Goal: Task Accomplishment & Management: Use online tool/utility

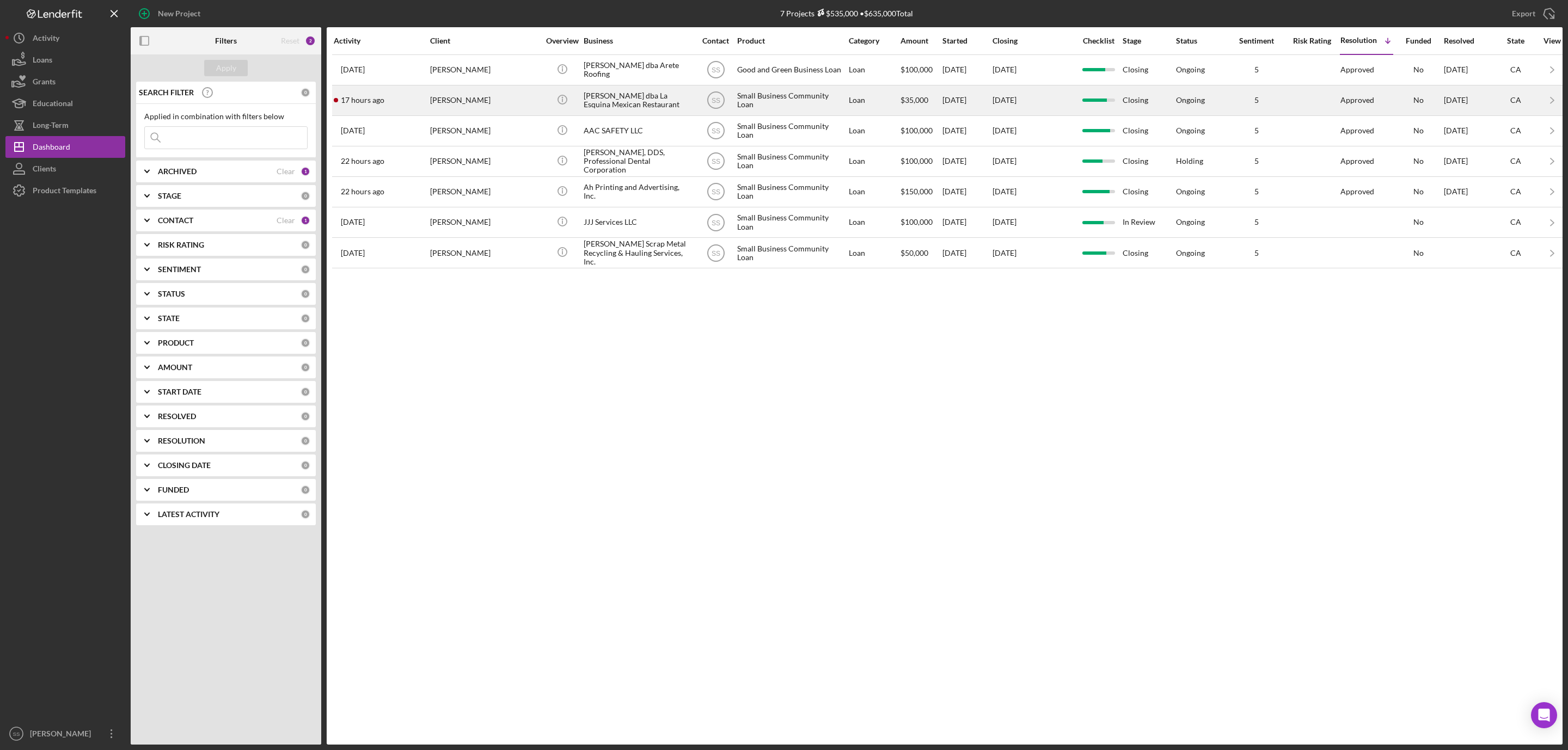
drag, startPoint x: 0, startPoint y: 0, endPoint x: 497, endPoint y: 101, distance: 507.2
click at [497, 101] on div "[PERSON_NAME]" at bounding box center [485, 101] width 109 height 29
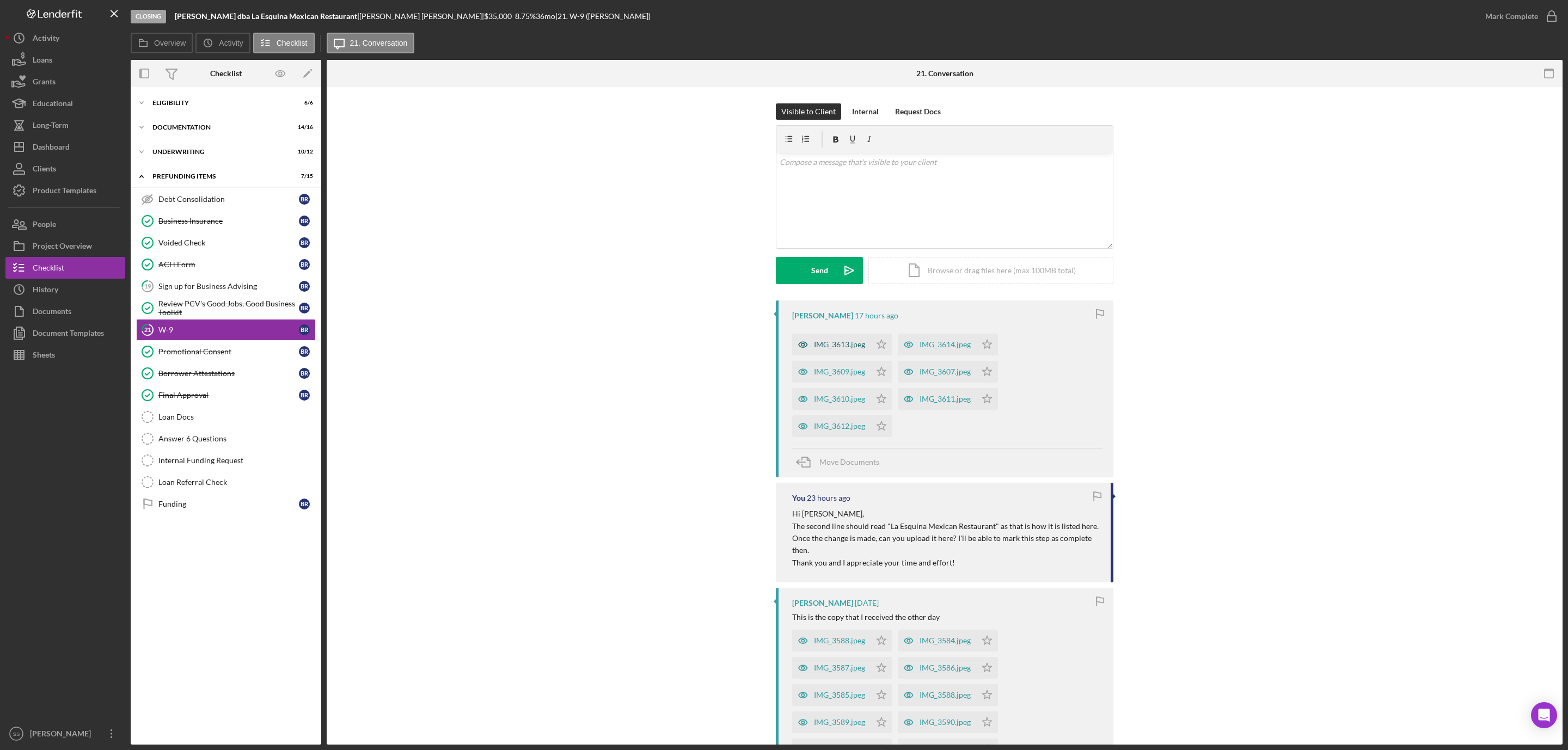
click at [822, 344] on div "IMG_3613.jpeg" at bounding box center [840, 345] width 51 height 9
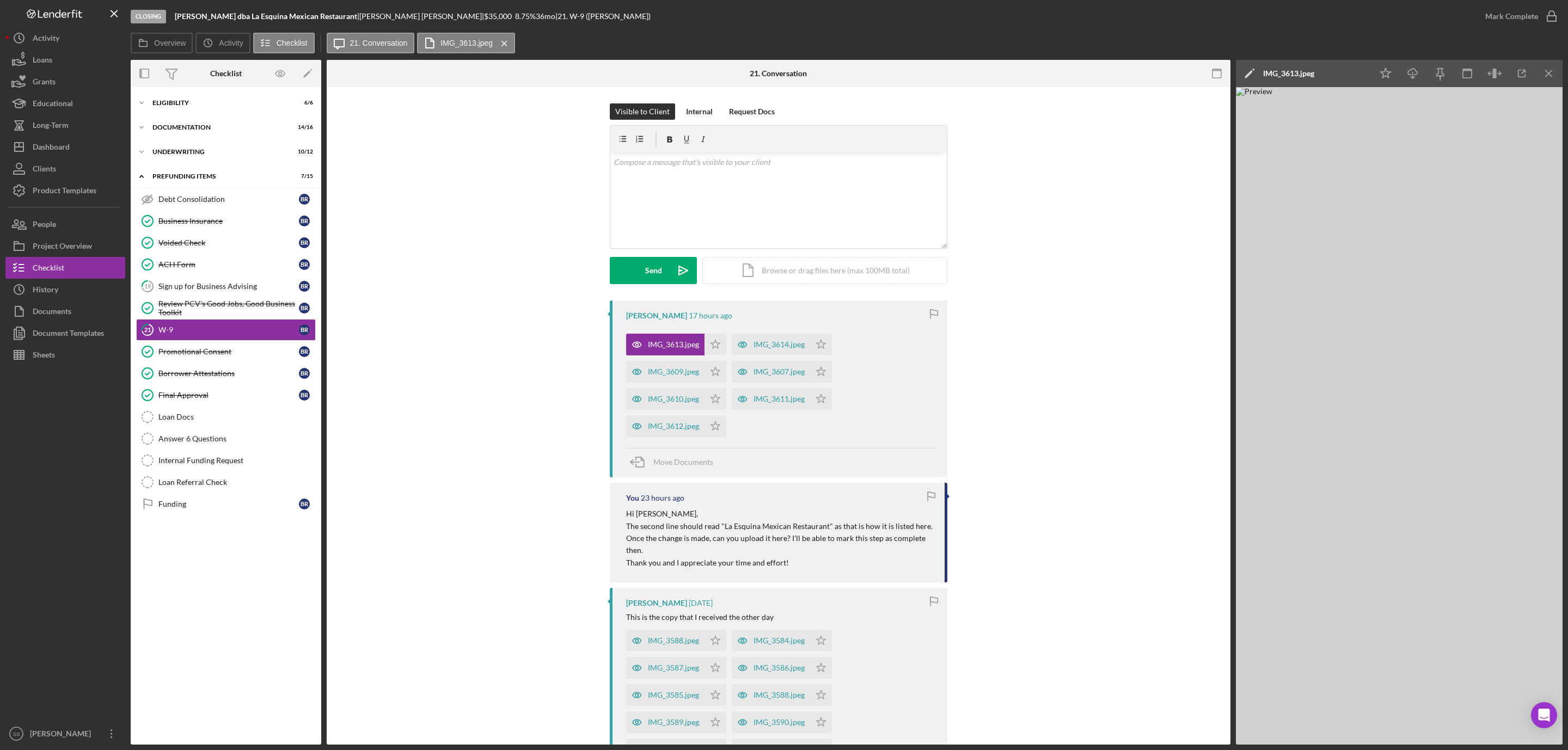
click at [764, 338] on div "IMG_3614.jpeg" at bounding box center [771, 344] width 79 height 22
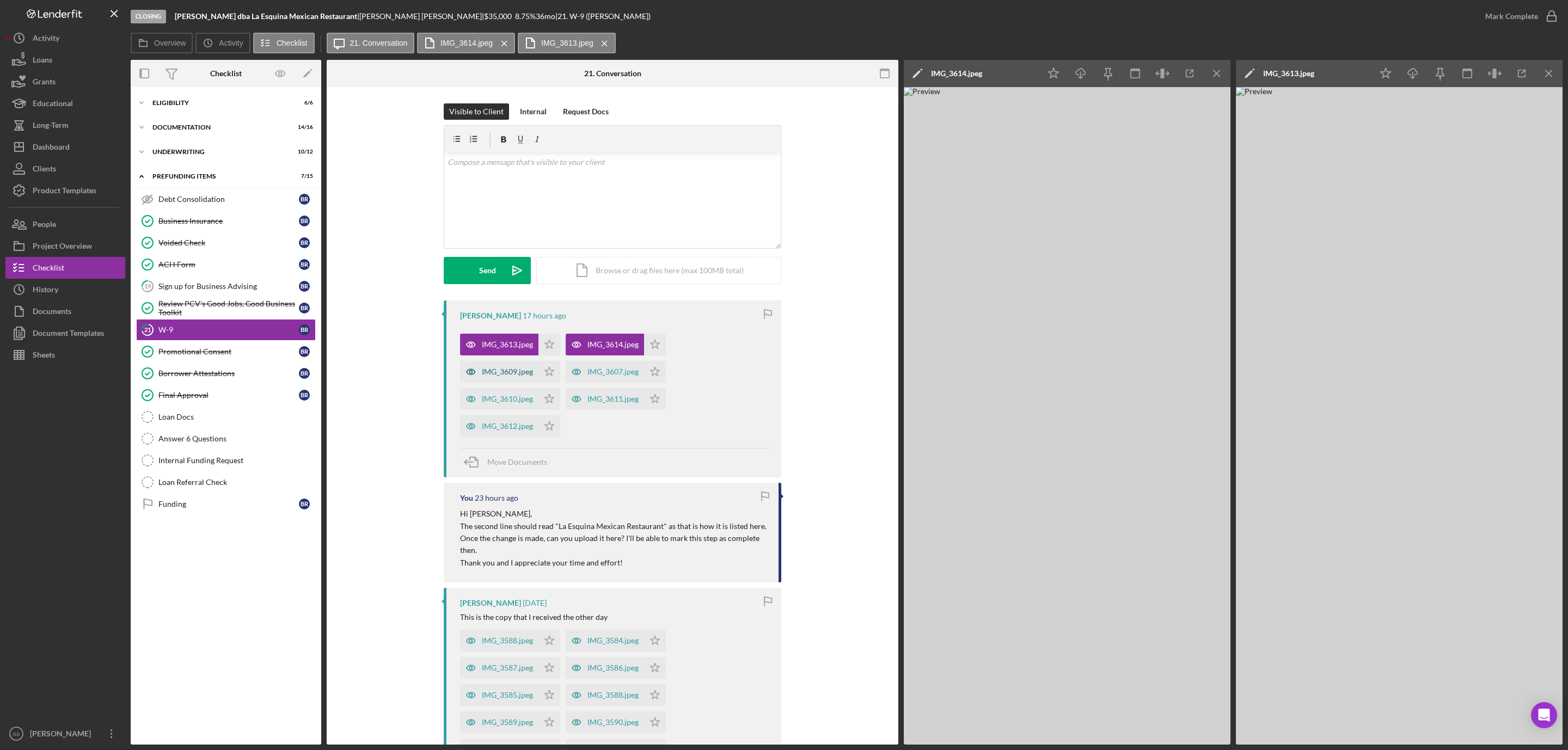
click at [500, 370] on div "IMG_3609.jpeg" at bounding box center [507, 372] width 51 height 9
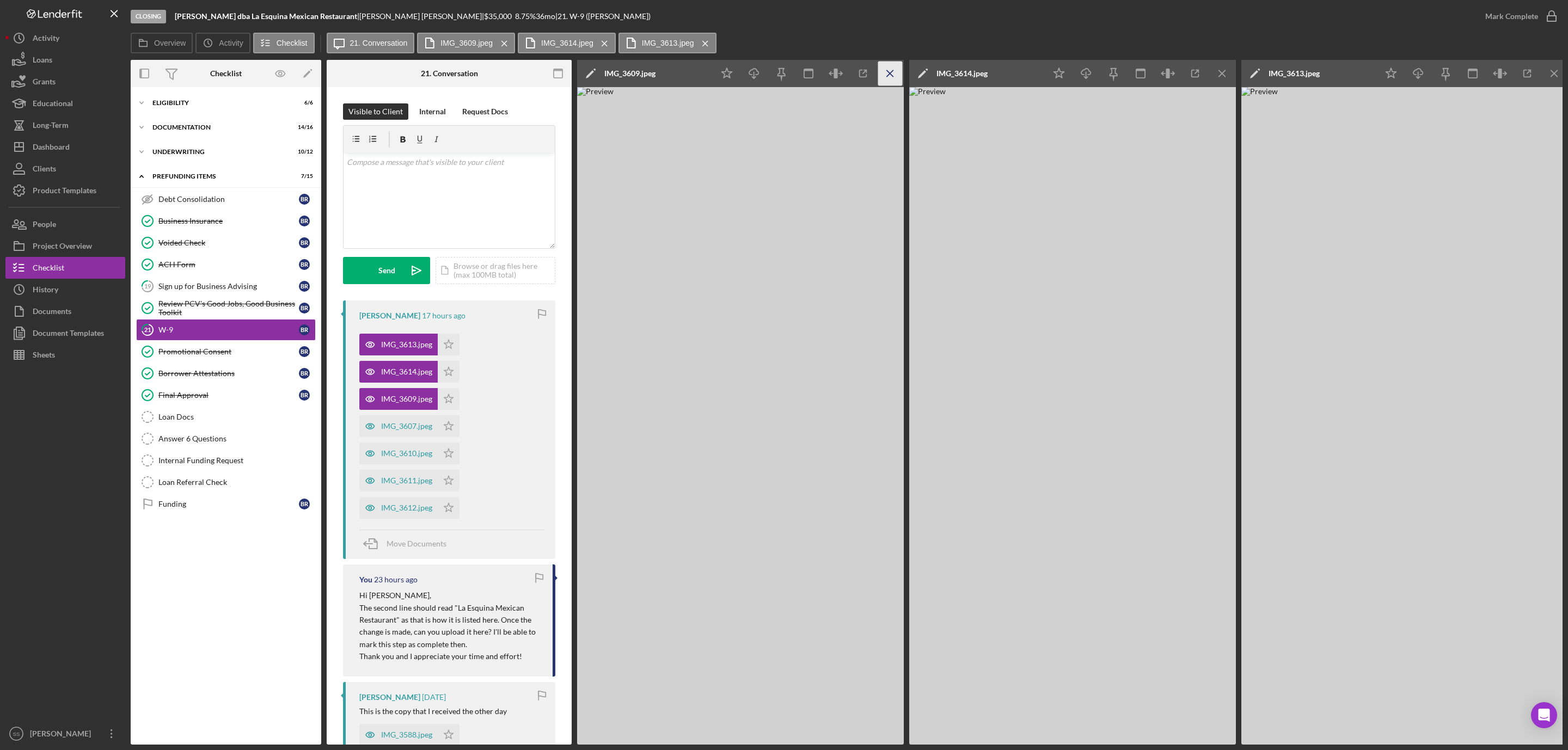
click at [890, 76] on icon "Icon/Menu Close" at bounding box center [890, 73] width 24 height 24
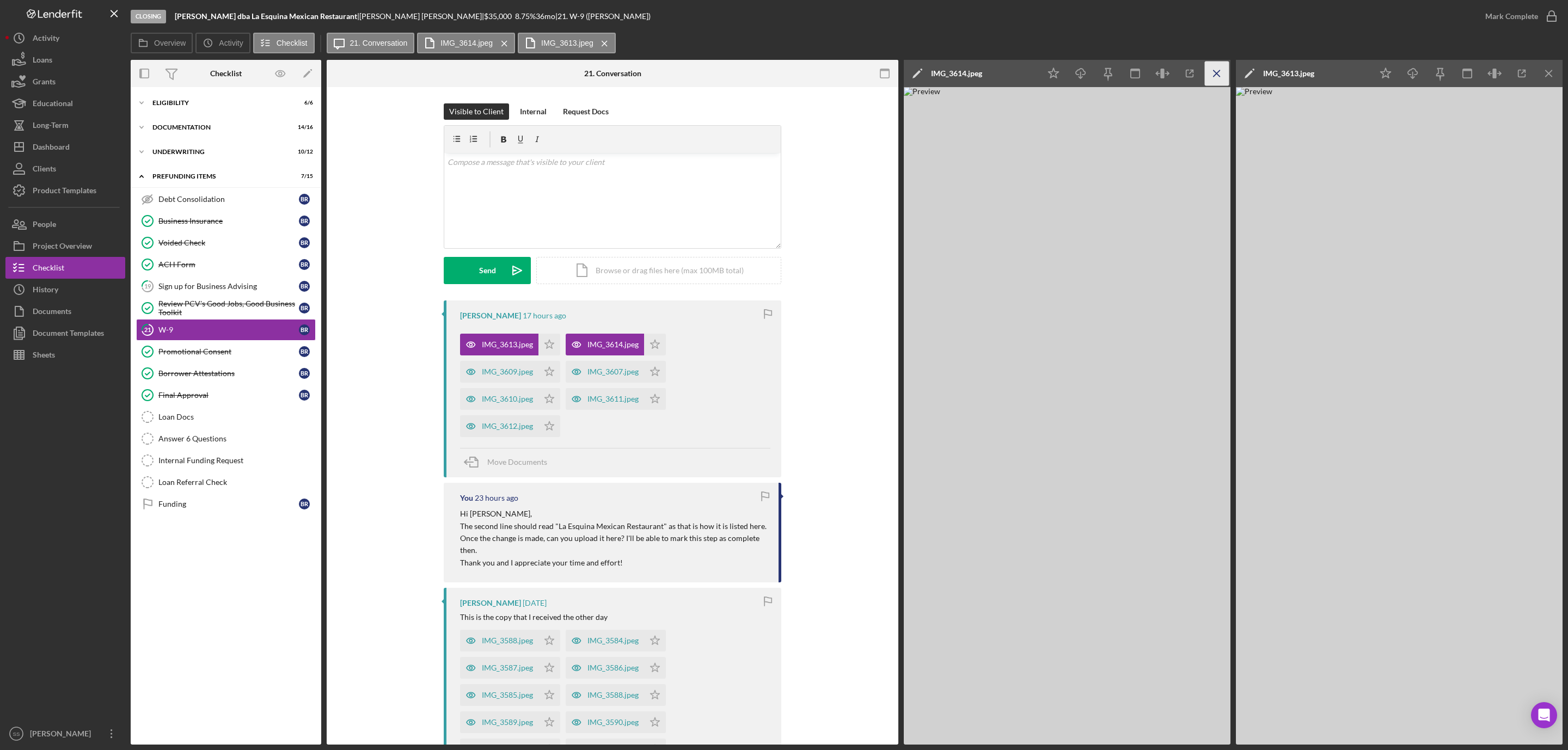
click at [1219, 71] on icon "Icon/Menu Close" at bounding box center [1217, 73] width 24 height 24
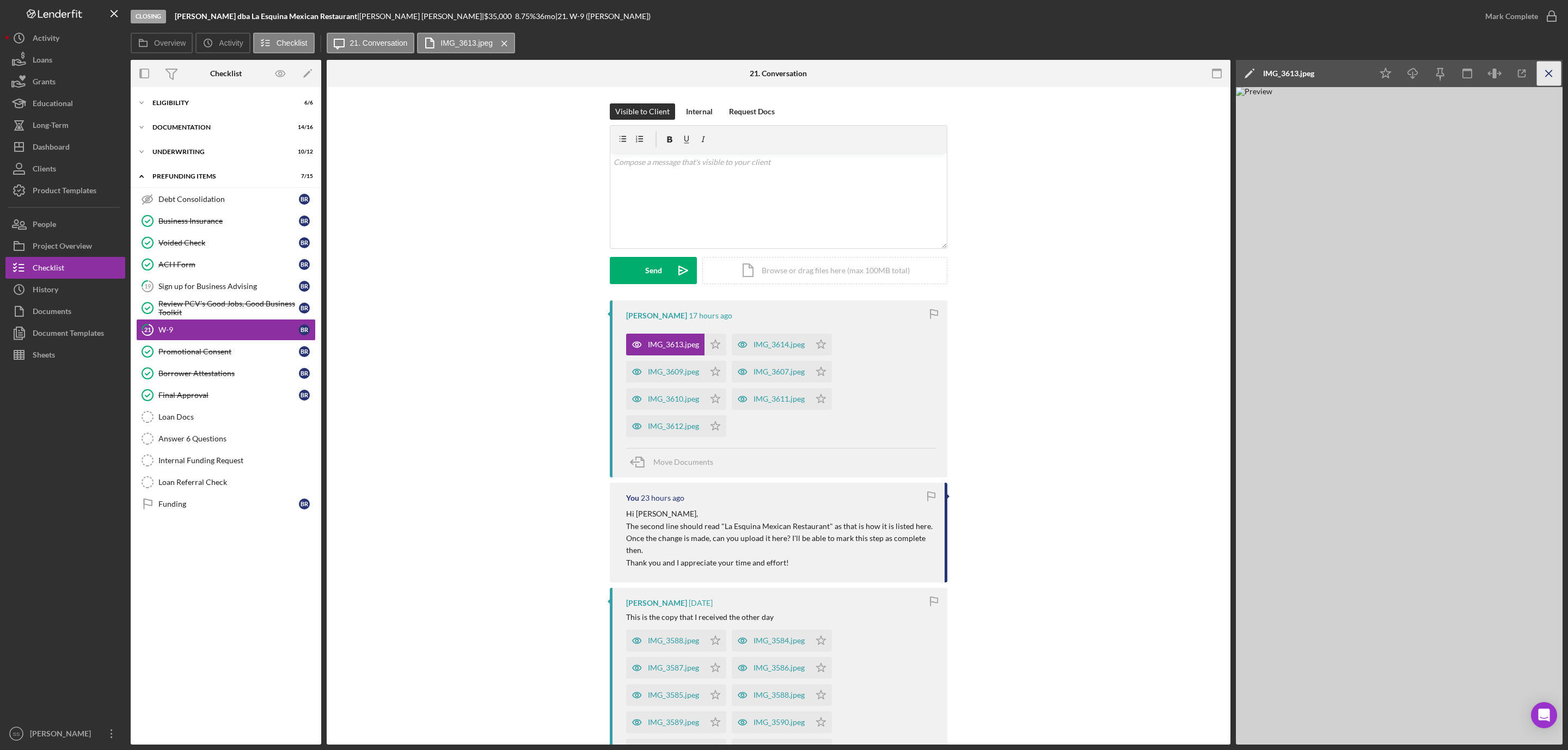
click at [1555, 72] on icon "Icon/Menu Close" at bounding box center [1549, 73] width 24 height 24
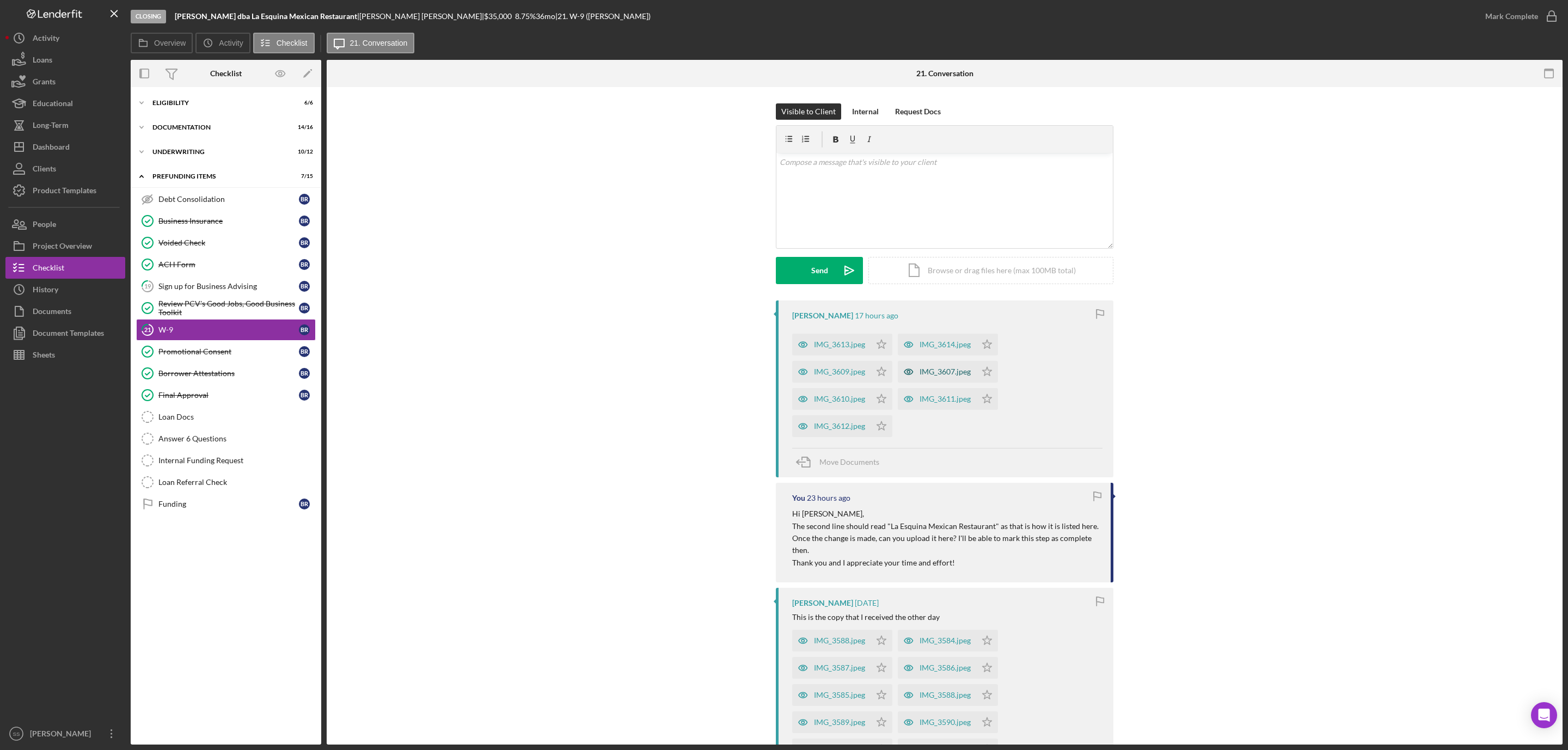
click at [948, 370] on div "IMG_3607.jpeg" at bounding box center [945, 372] width 51 height 9
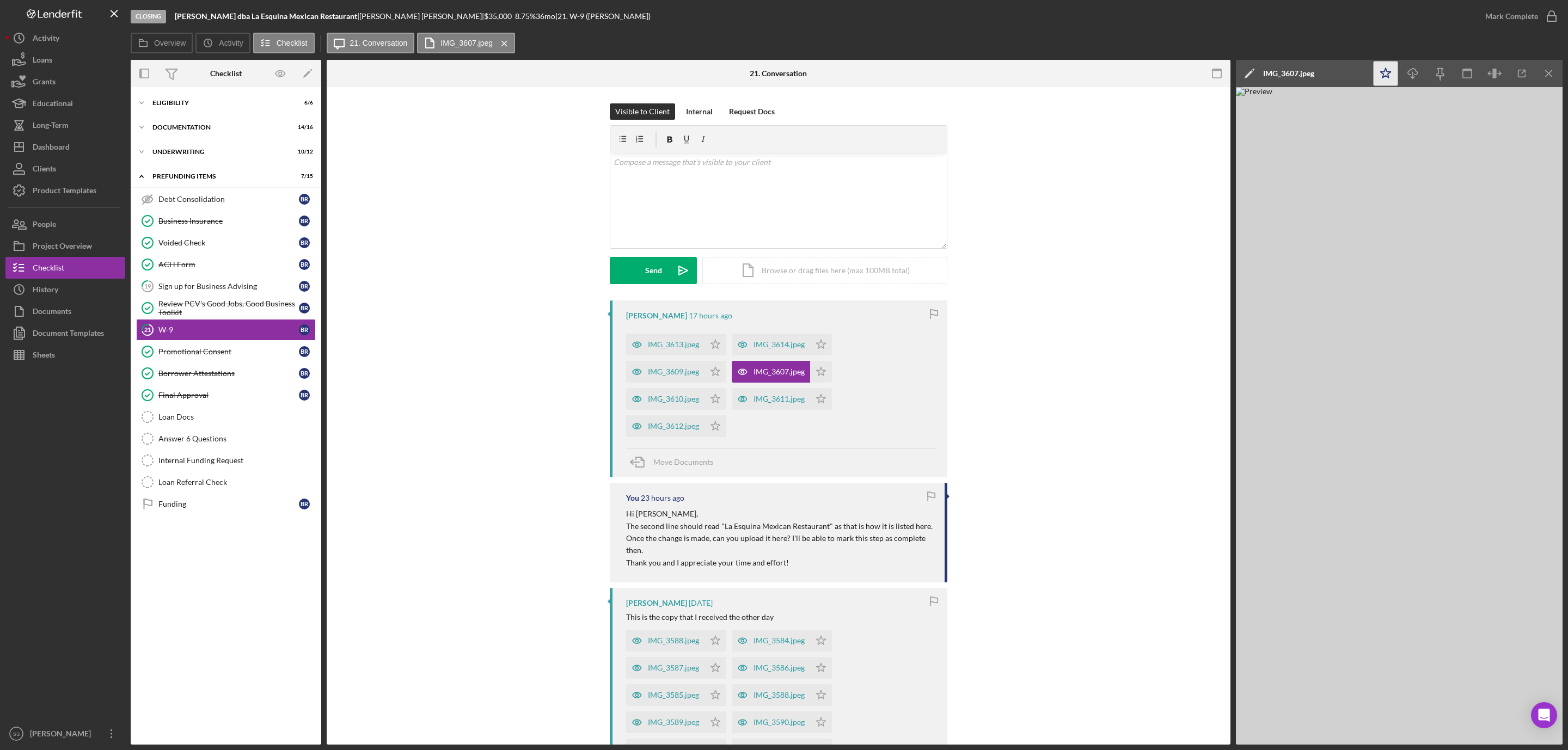
click at [1382, 75] on icon "Icon/Star" at bounding box center [1385, 73] width 24 height 24
click at [0, 0] on icon "button" at bounding box center [0, 0] width 0 height 0
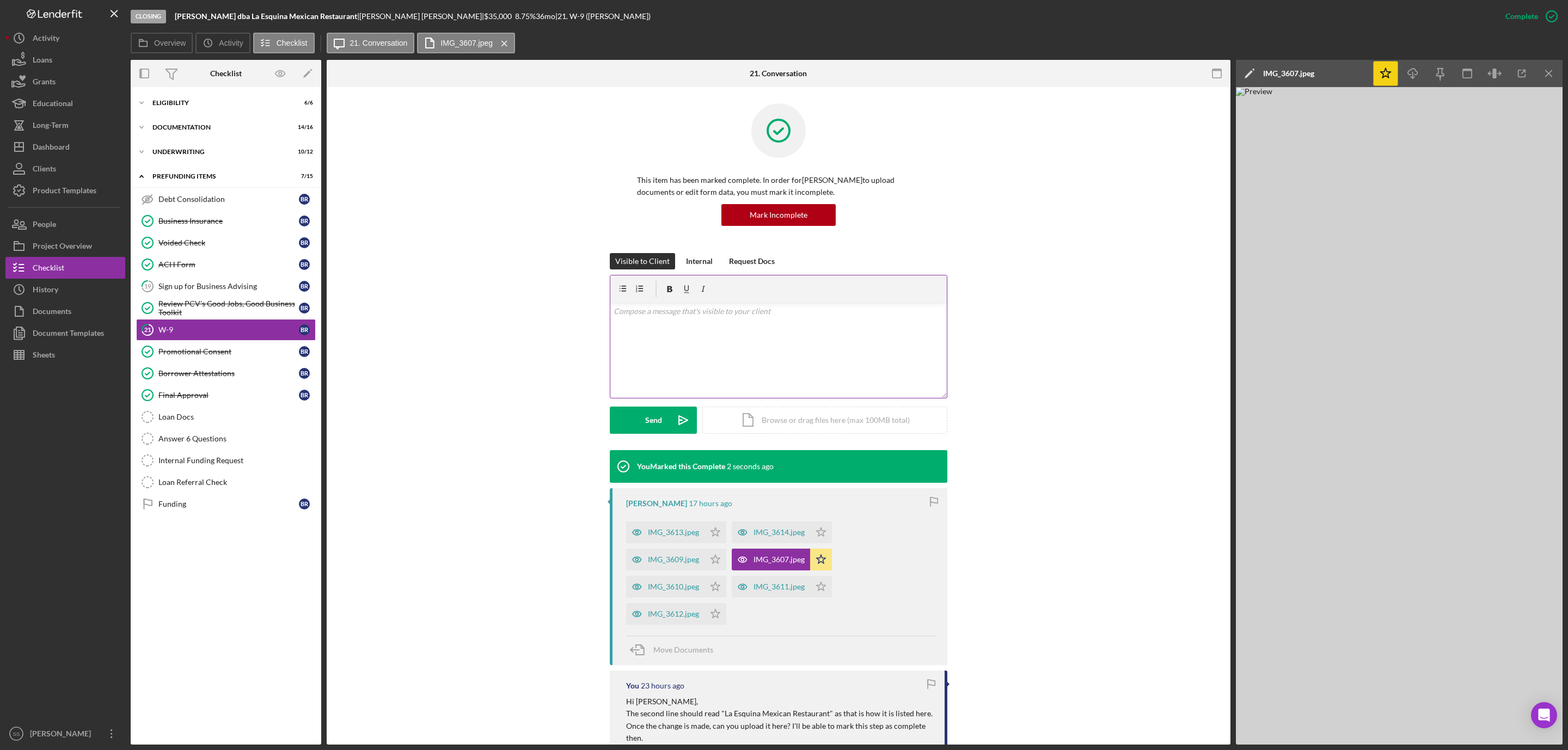
click at [677, 346] on div "v Color teal Color pink Remove color Add row above Add row below Add column bef…" at bounding box center [778, 350] width 336 height 95
click at [649, 410] on div "Send" at bounding box center [653, 420] width 17 height 27
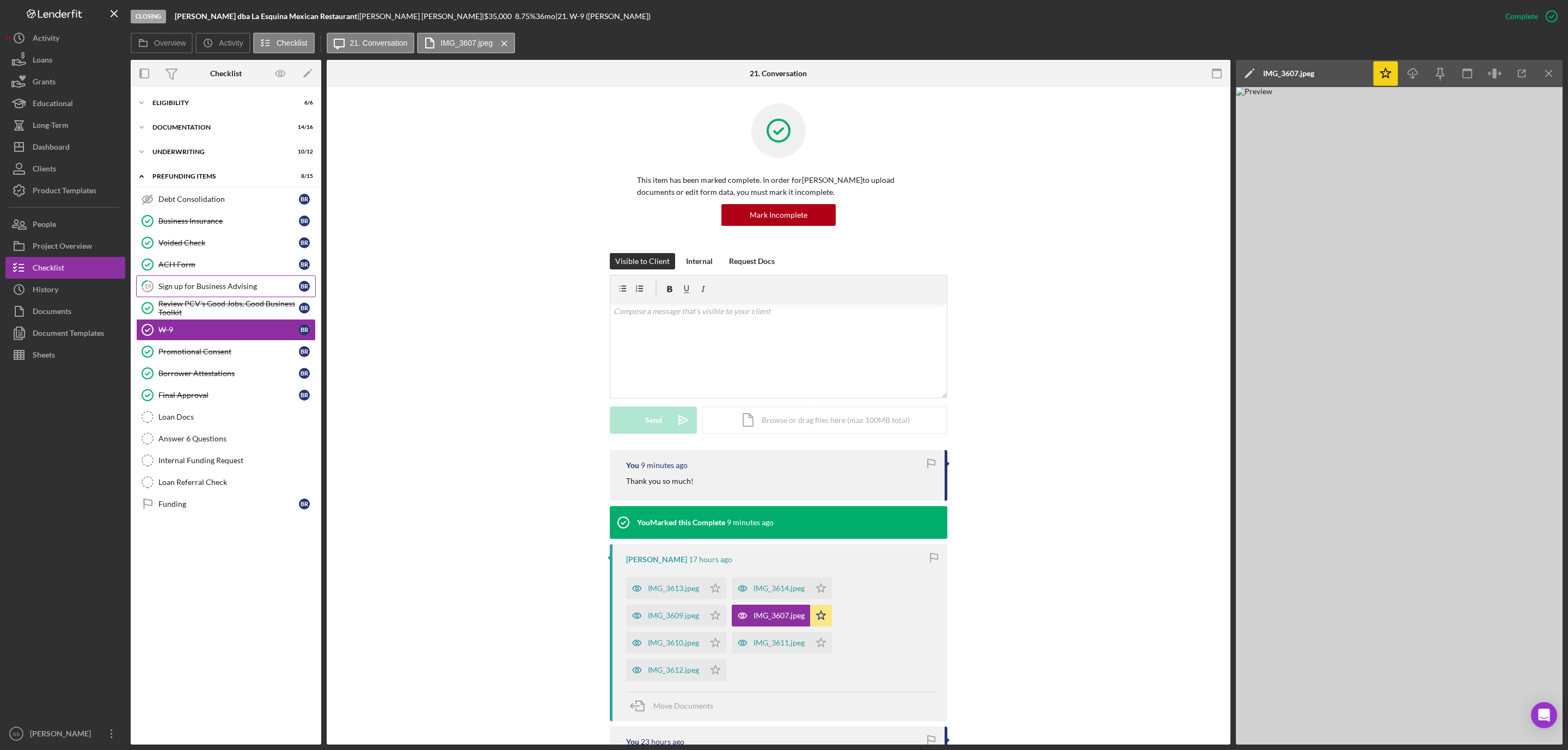
click at [193, 283] on link "19 Sign up for Business Advising B R" at bounding box center [226, 286] width 179 height 22
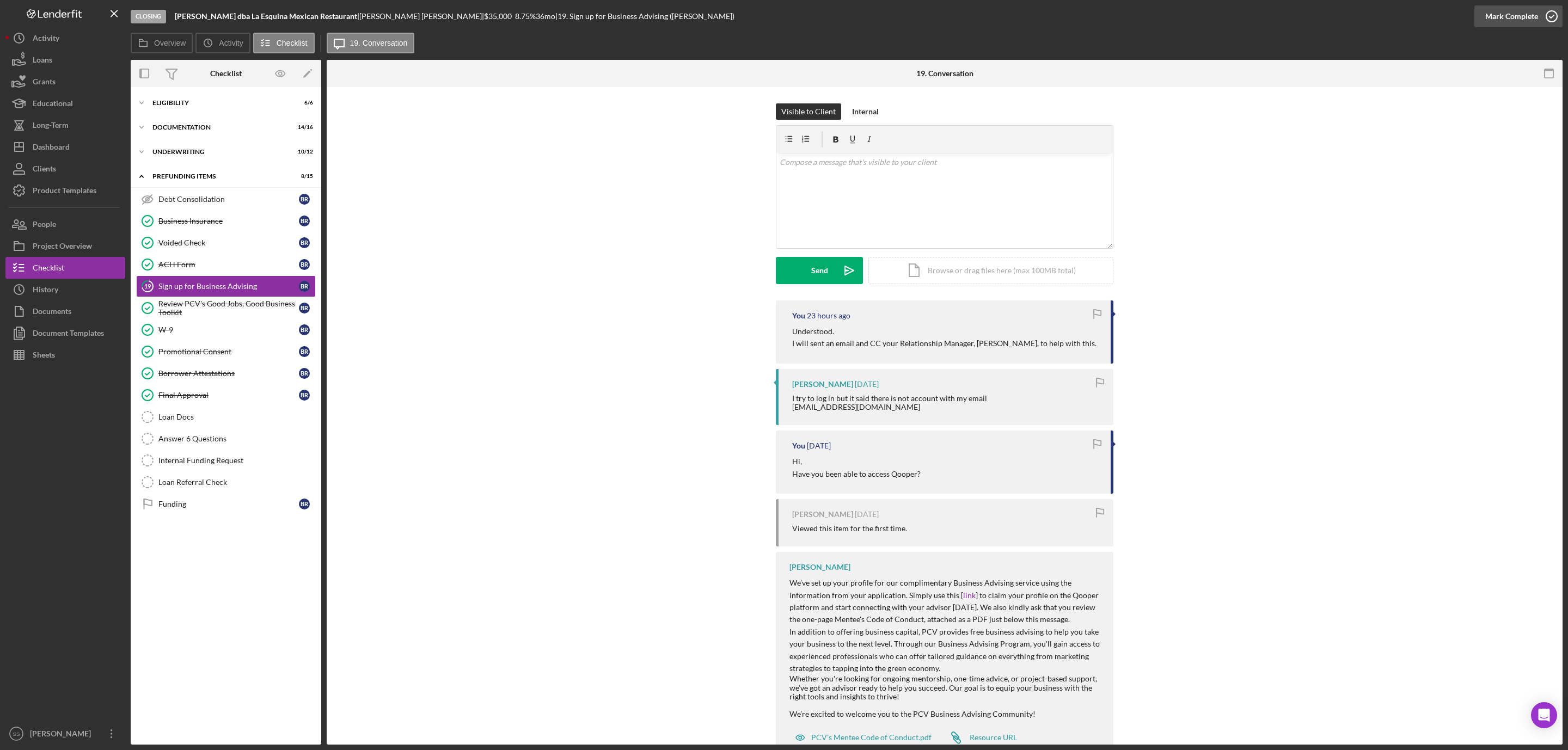
click at [1551, 17] on polyline "button" at bounding box center [1551, 16] width 5 height 3
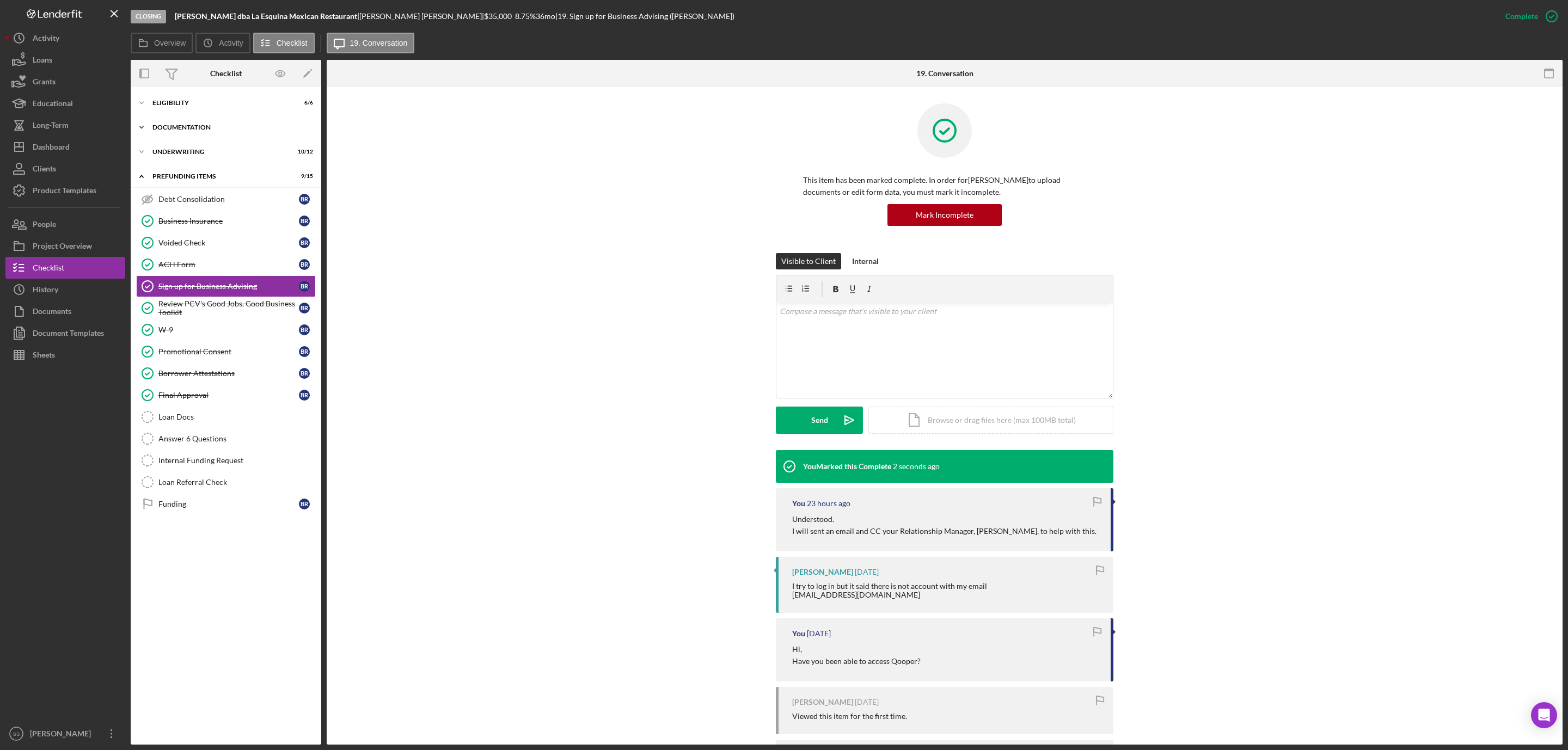
click at [207, 137] on div "Icon/Expander Documentation 14 / 16" at bounding box center [226, 128] width 190 height 22
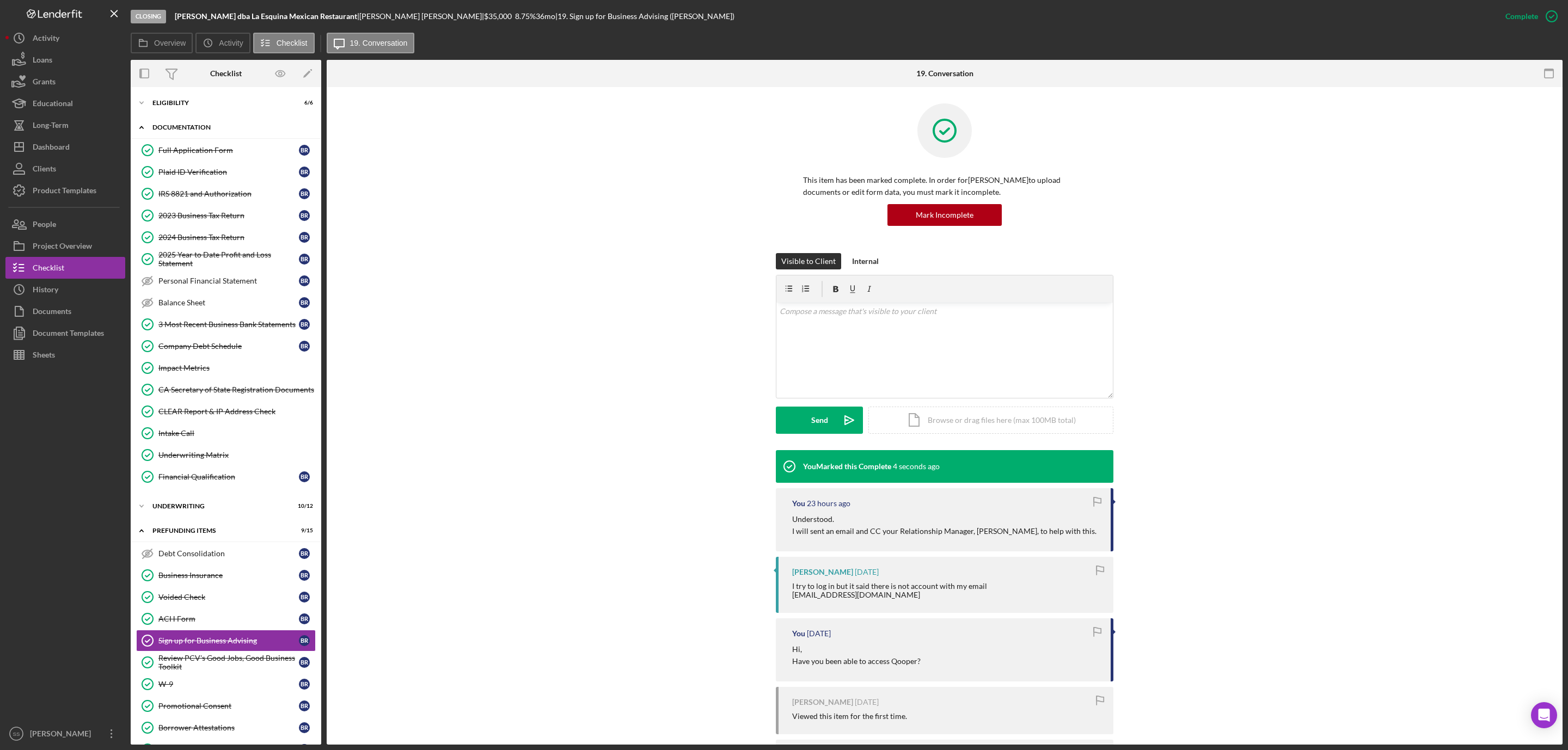
click at [188, 134] on div "Icon/Expander Documentation 14 / 16" at bounding box center [226, 128] width 190 height 23
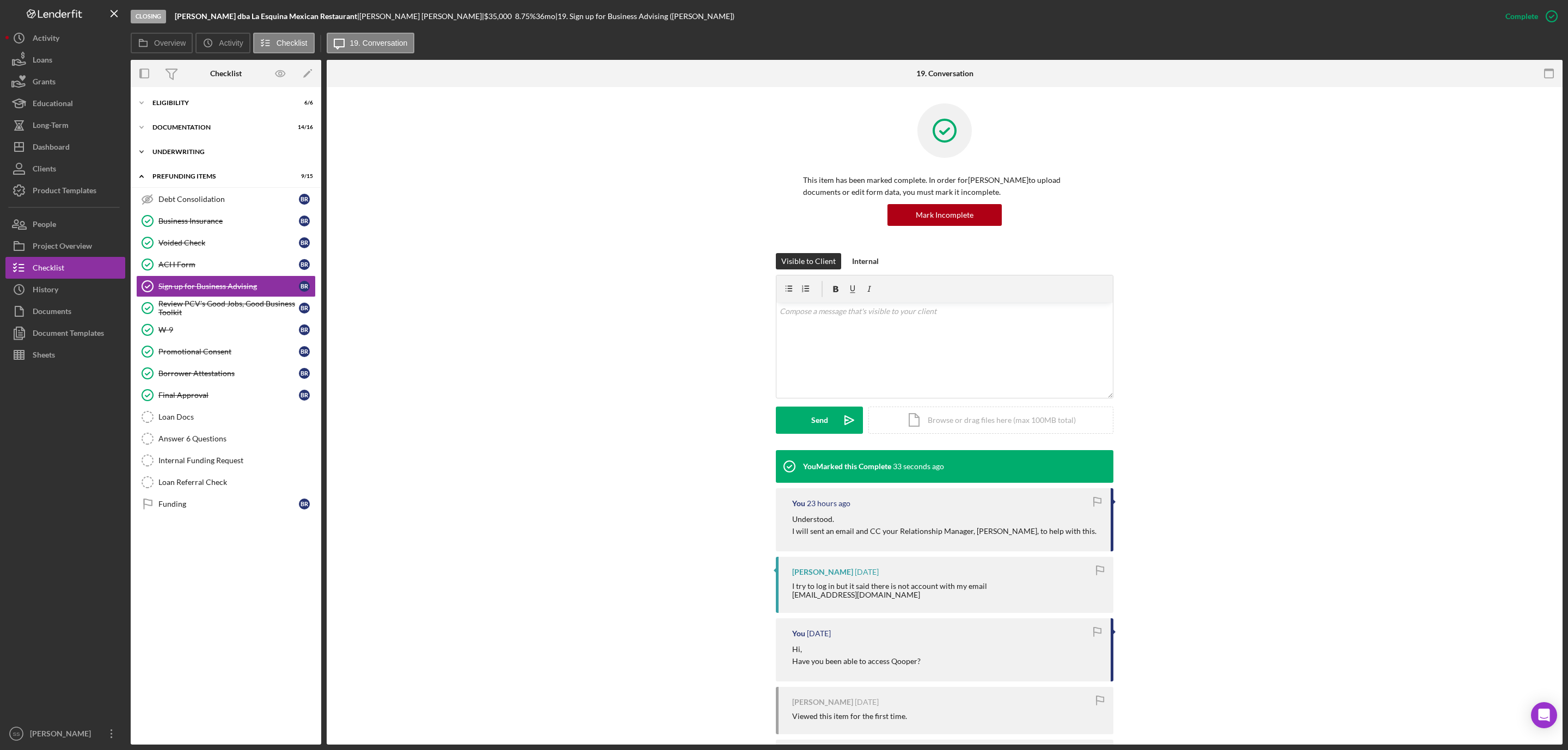
click at [178, 149] on div "Underwriting" at bounding box center [229, 151] width 155 height 6
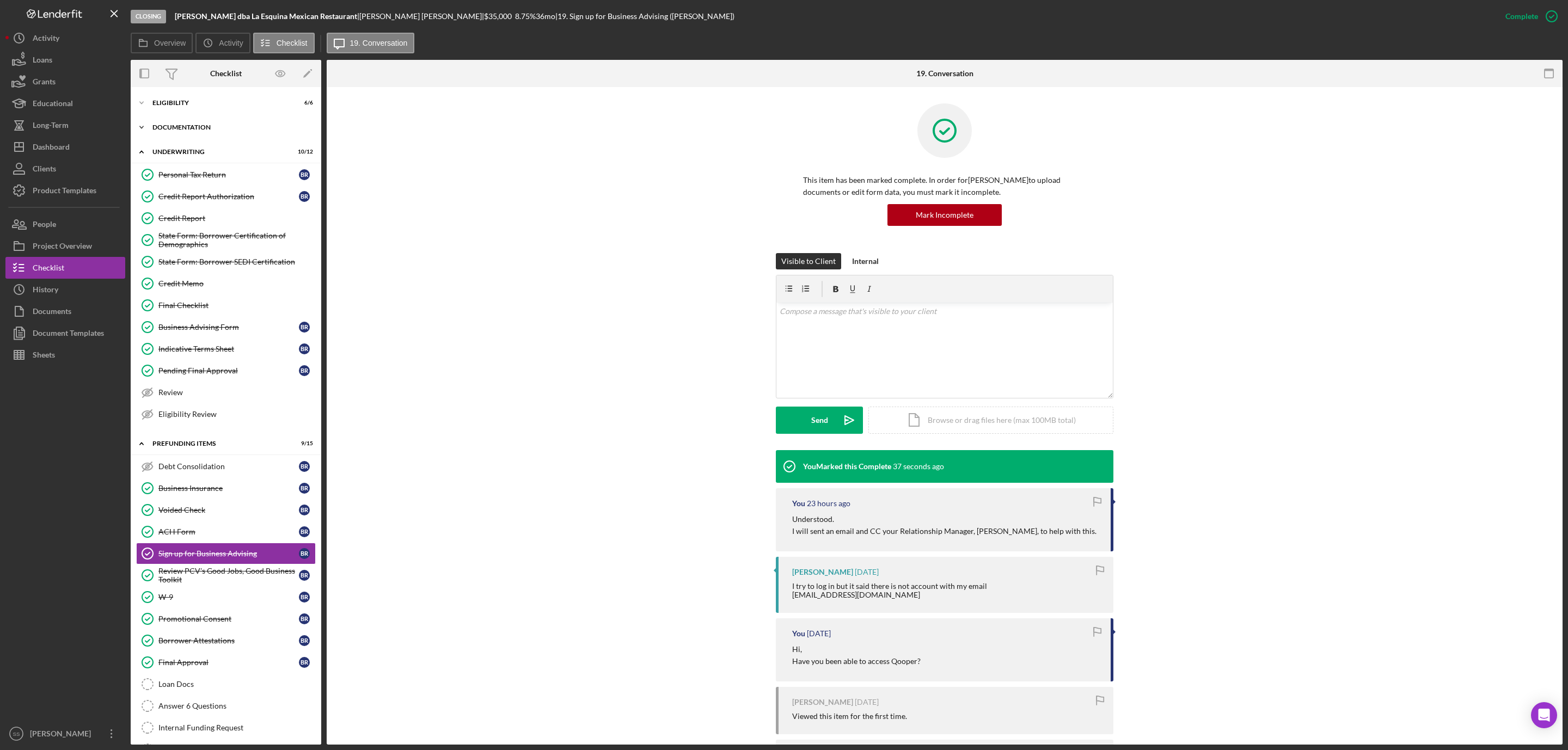
click at [170, 129] on div "Documentation" at bounding box center [229, 127] width 155 height 6
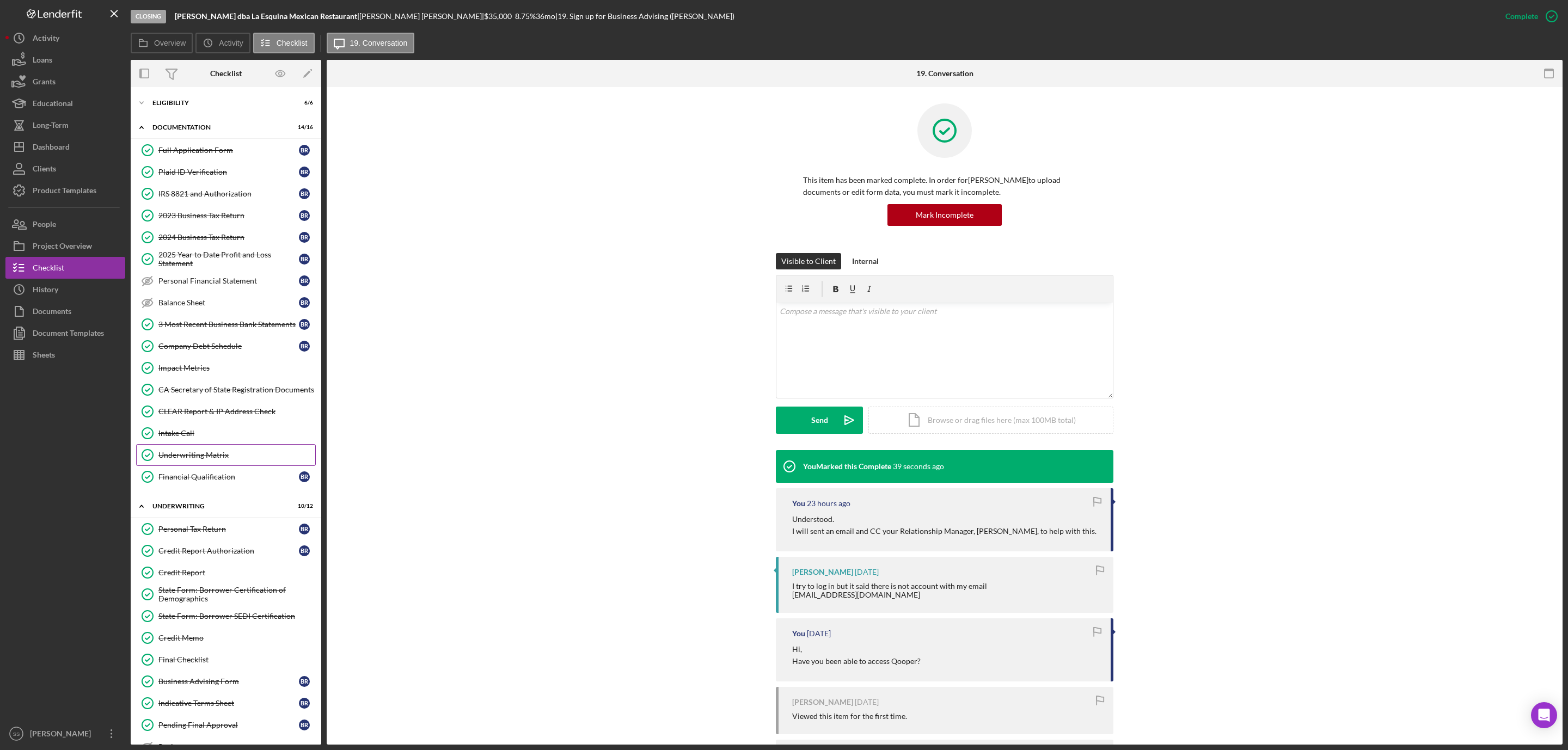
click at [188, 459] on div "Underwriting Matrix" at bounding box center [236, 456] width 157 height 9
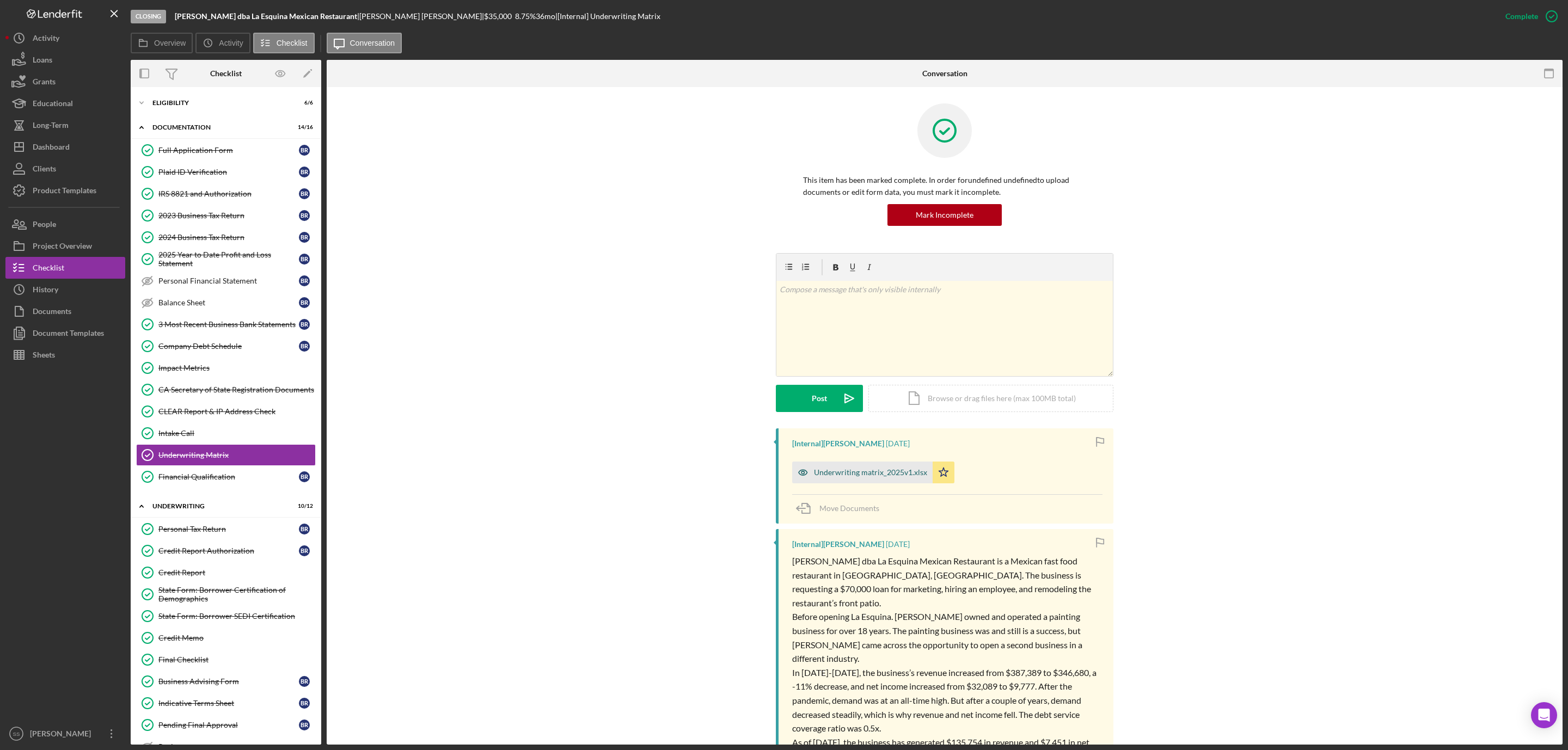
click at [894, 471] on div "Underwriting matrix_2025v1.xlsx" at bounding box center [871, 473] width 113 height 9
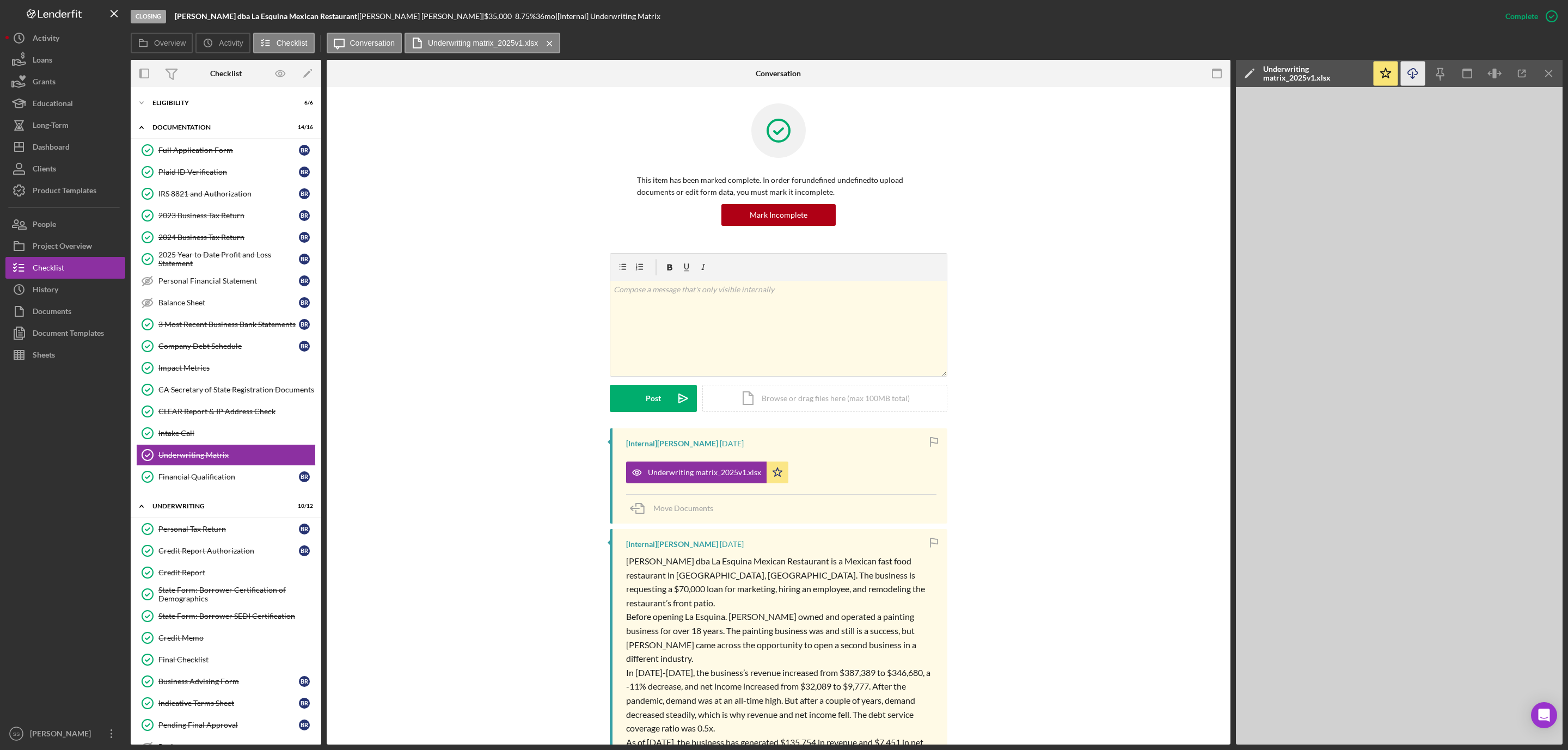
click at [1411, 77] on polyline "button" at bounding box center [1412, 78] width 4 height 2
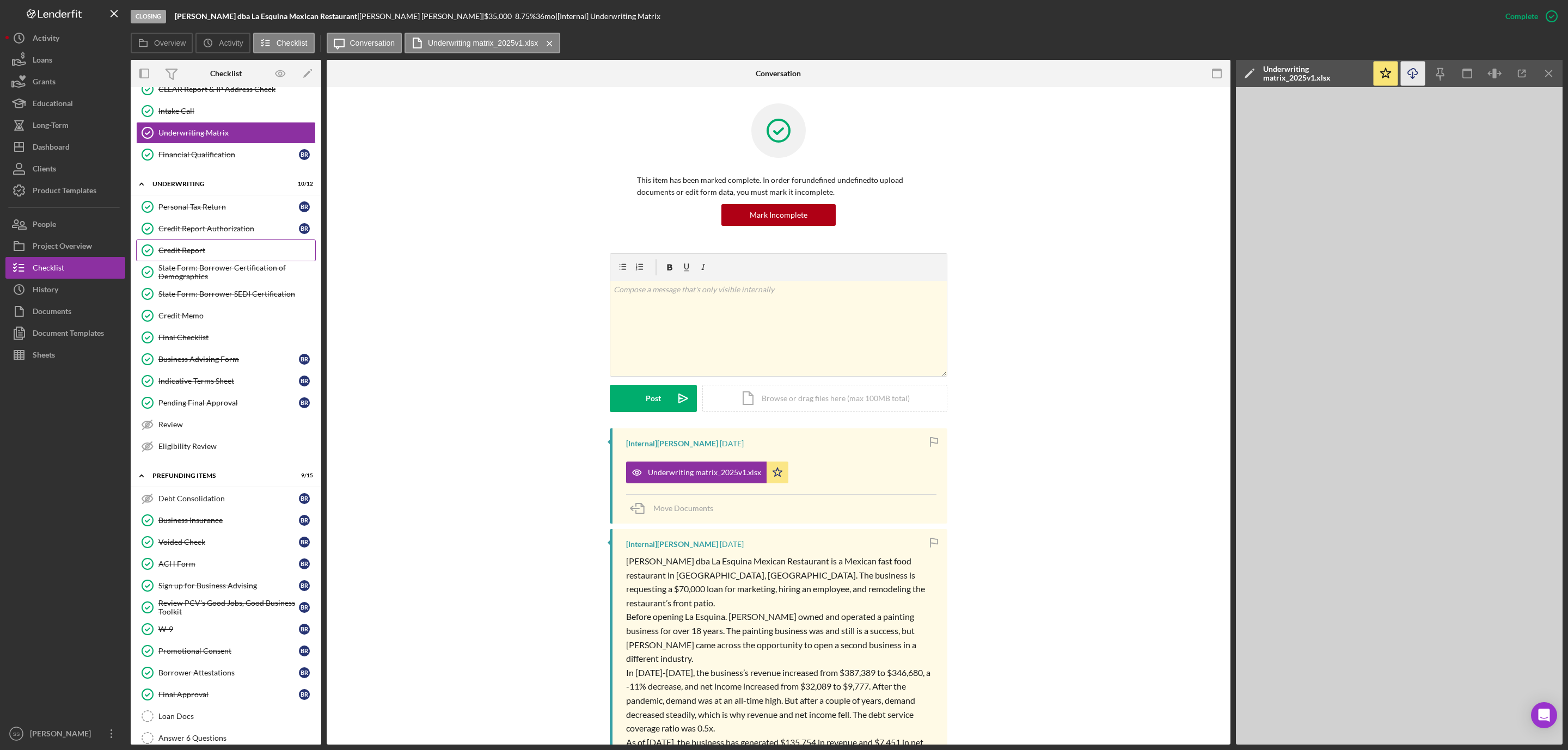
scroll to position [427, 0]
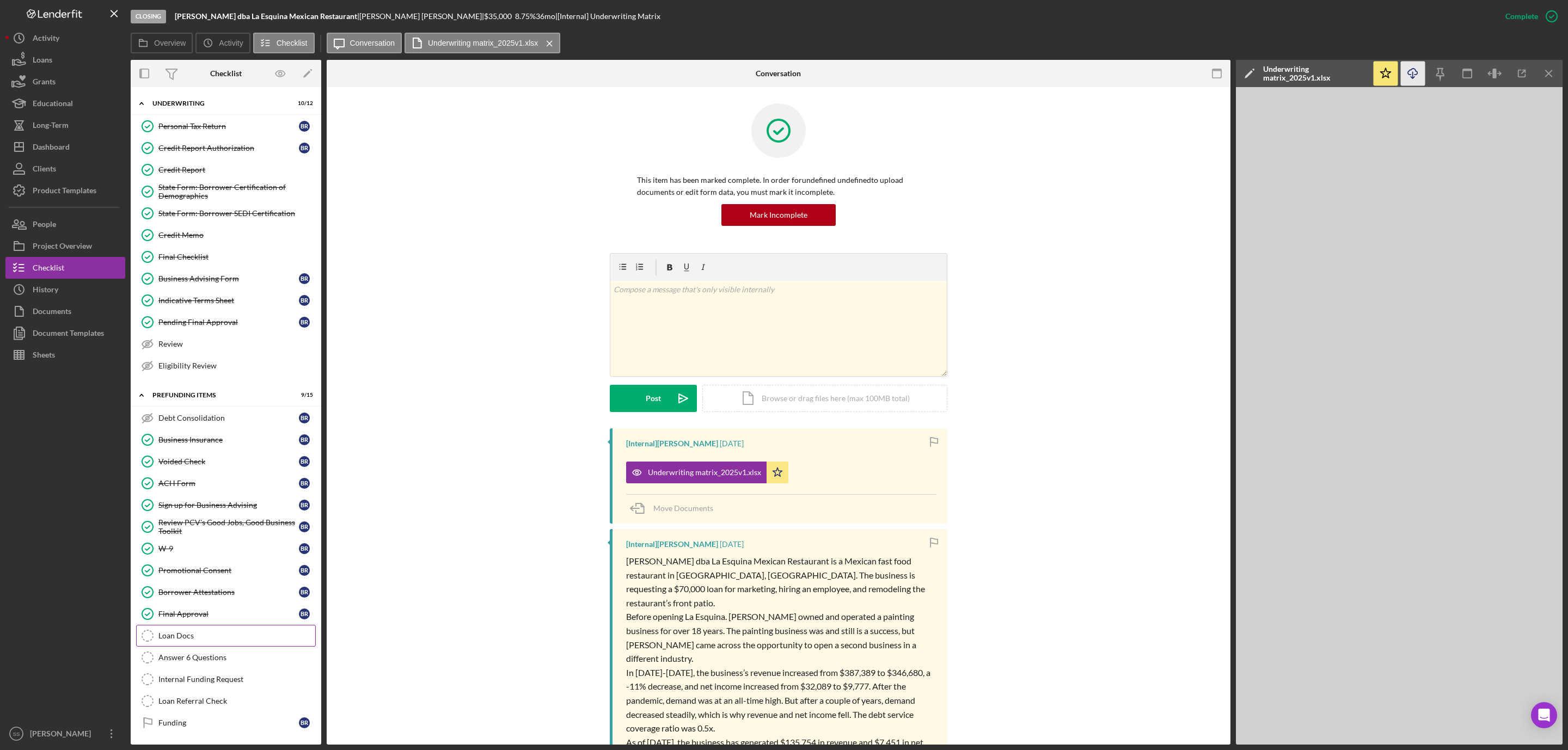
click at [190, 639] on link "Loan Docs Loan Docs" at bounding box center [226, 636] width 179 height 22
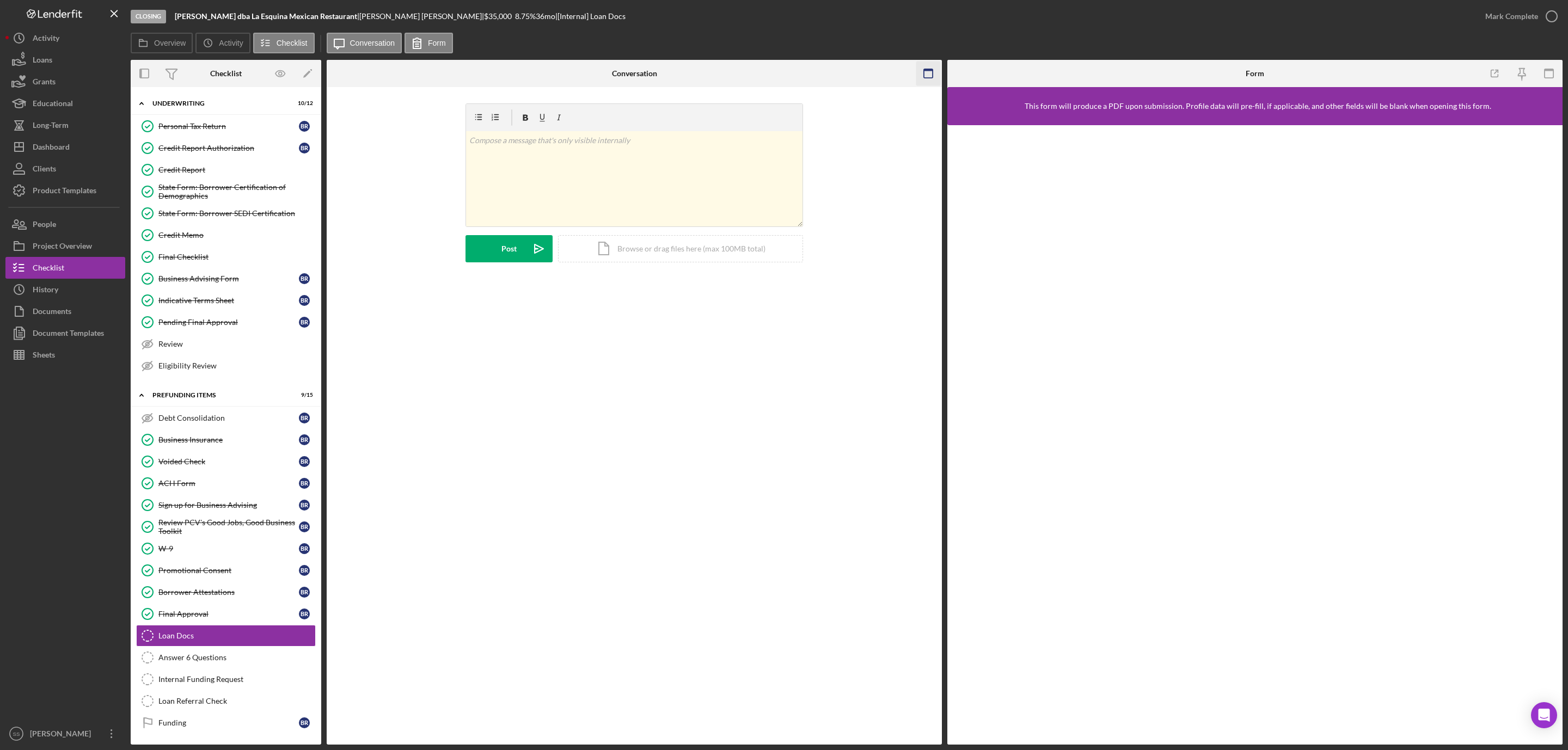
click at [923, 68] on icon "button" at bounding box center [928, 73] width 24 height 24
